Goal: Find specific page/section: Find specific page/section

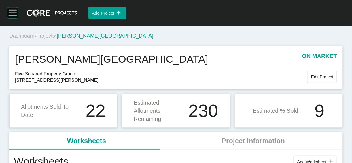
click at [14, 10] on rect at bounding box center [13, 10] width 8 height 1
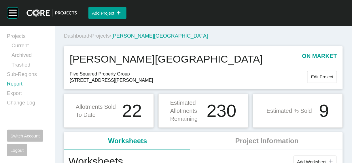
click at [26, 90] on link "Report" at bounding box center [27, 85] width 41 height 9
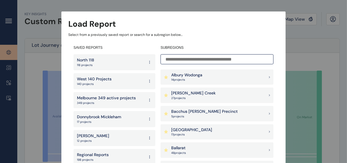
drag, startPoint x: 194, startPoint y: 55, endPoint x: 195, endPoint y: 59, distance: 4.1
click at [195, 59] on input at bounding box center [216, 59] width 113 height 10
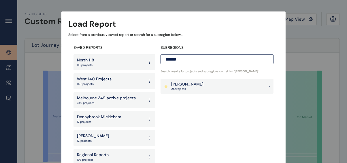
type input "******"
click at [191, 85] on div "[PERSON_NAME] 25 project s" at bounding box center [216, 87] width 113 height 16
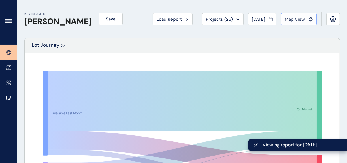
click at [285, 21] on span "Map View" at bounding box center [294, 19] width 20 height 6
